Goal: Navigation & Orientation: Find specific page/section

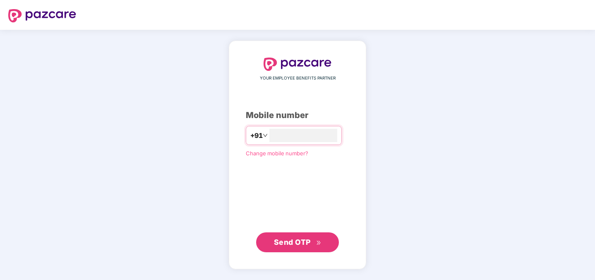
type input "**********"
click at [296, 248] on button "Send OTP" at bounding box center [297, 242] width 83 height 20
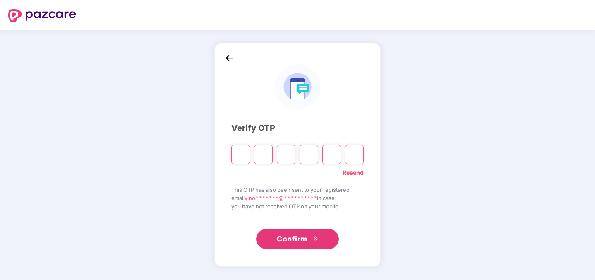
type input "*"
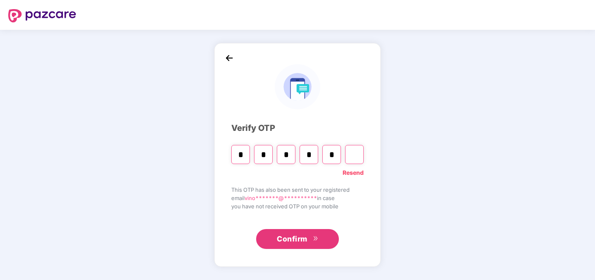
type input "*"
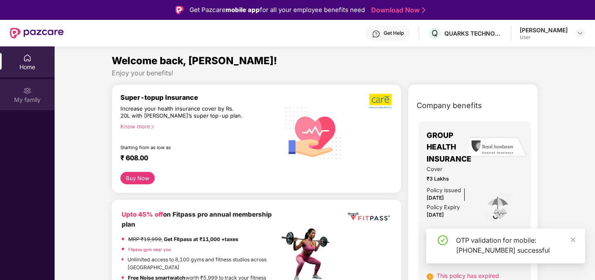
click at [22, 85] on div "My family" at bounding box center [27, 94] width 55 height 31
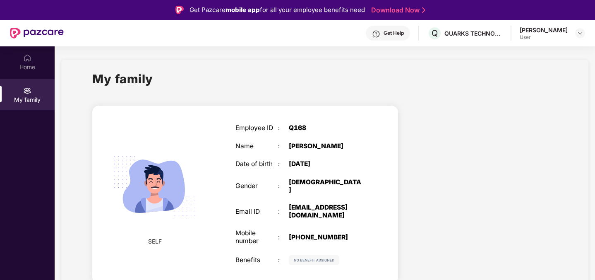
click at [564, 28] on div "Vinod Joshi" at bounding box center [544, 30] width 48 height 8
click at [578, 29] on div at bounding box center [581, 33] width 10 height 10
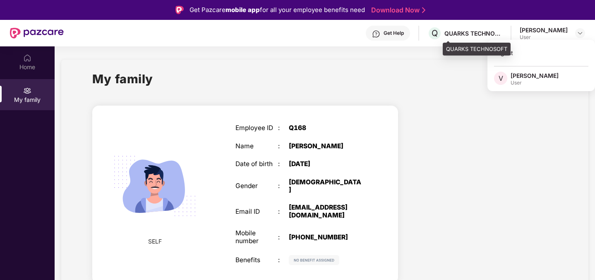
click at [484, 33] on div "QUARKS TECHNOSOFT" at bounding box center [474, 33] width 58 height 8
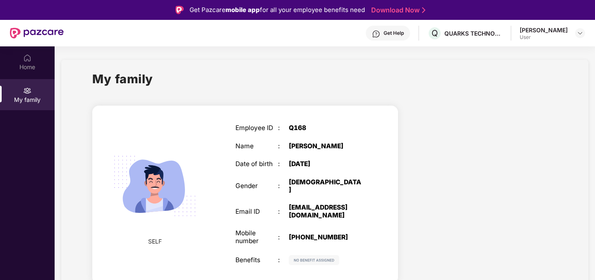
click at [404, 31] on div "Get Help" at bounding box center [394, 33] width 20 height 7
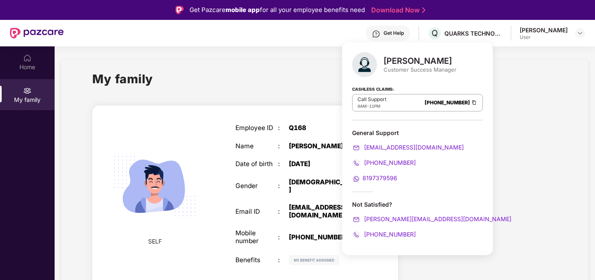
click at [272, 91] on div "My family" at bounding box center [324, 84] width 465 height 29
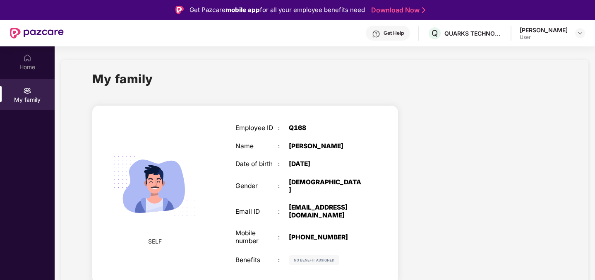
click at [405, 36] on div "Get Help" at bounding box center [388, 33] width 44 height 15
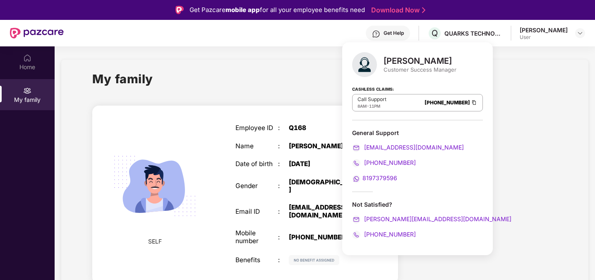
click at [388, 72] on div "Customer Success Manager" at bounding box center [420, 69] width 73 height 7
